Goal: Ask a question: Seek information or help from site administrators or community

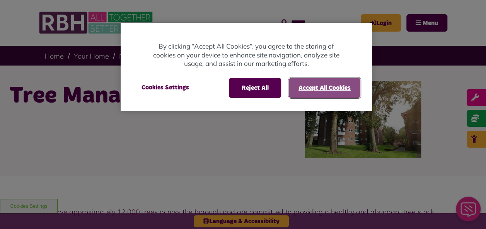
click at [309, 85] on button "Accept All Cookies" at bounding box center [324, 88] width 71 height 20
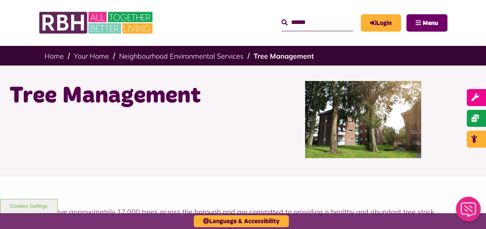
click at [425, 21] on span "Menu" at bounding box center [429, 23] width 15 height 6
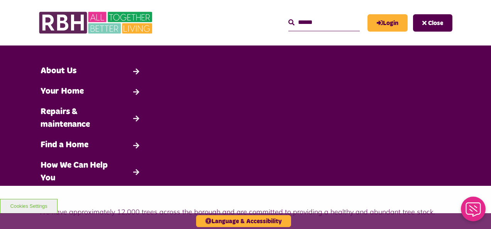
click at [212, 36] on div "MyRBH About Us Contact Us Search Close Search" at bounding box center [308, 23] width 290 height 30
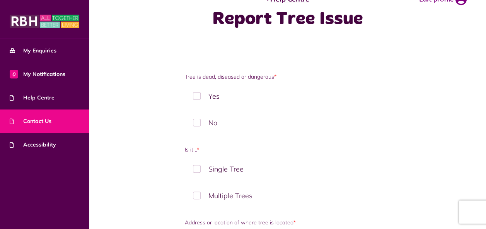
scroll to position [23, 0]
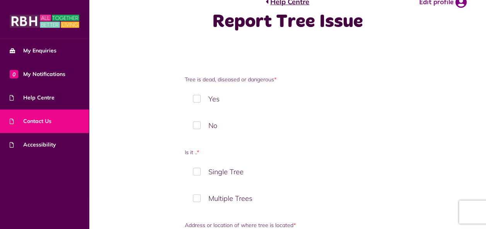
click at [31, 122] on span "Contact Us" at bounding box center [31, 121] width 42 height 8
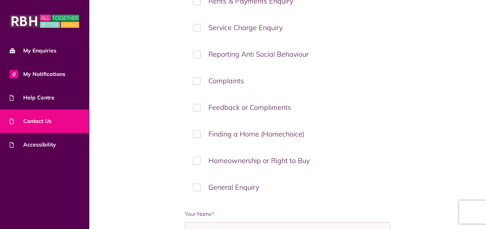
scroll to position [185, 0]
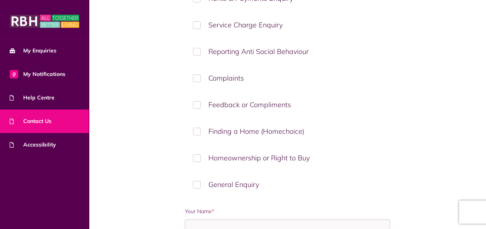
click at [195, 179] on label "General Enquiry" at bounding box center [287, 184] width 205 height 23
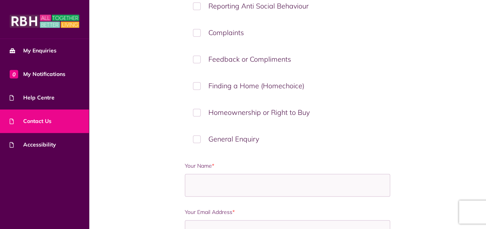
scroll to position [230, 0]
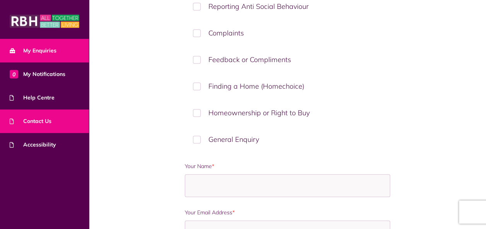
click at [35, 52] on span "My Enquiries" at bounding box center [33, 51] width 47 height 8
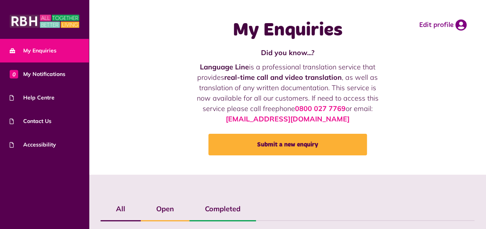
scroll to position [2, 0]
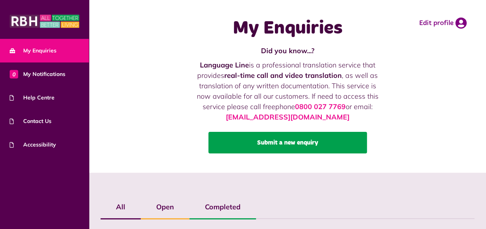
click at [277, 149] on link "Submit a new enquiry" at bounding box center [287, 143] width 158 height 22
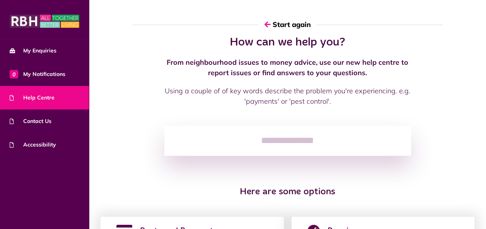
click at [282, 141] on input "search" at bounding box center [287, 141] width 246 height 30
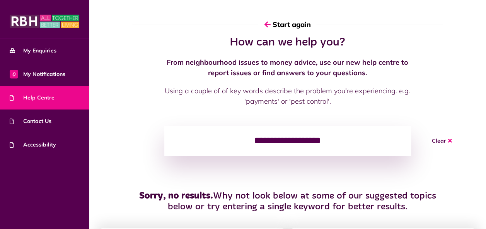
type input "**********"
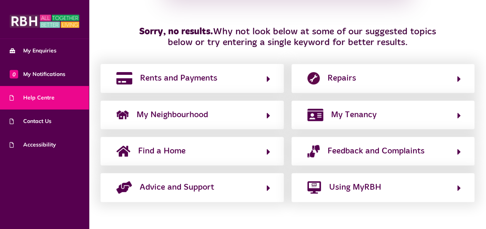
scroll to position [172, 0]
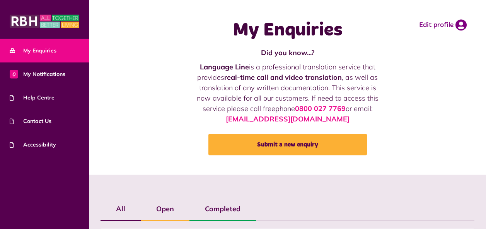
scroll to position [2, 0]
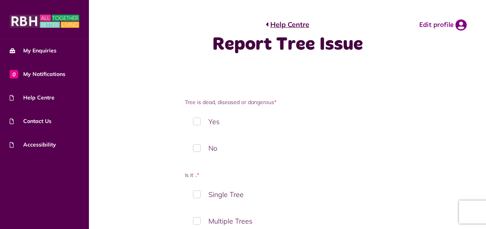
scroll to position [23, 0]
